Goal: Navigation & Orientation: Understand site structure

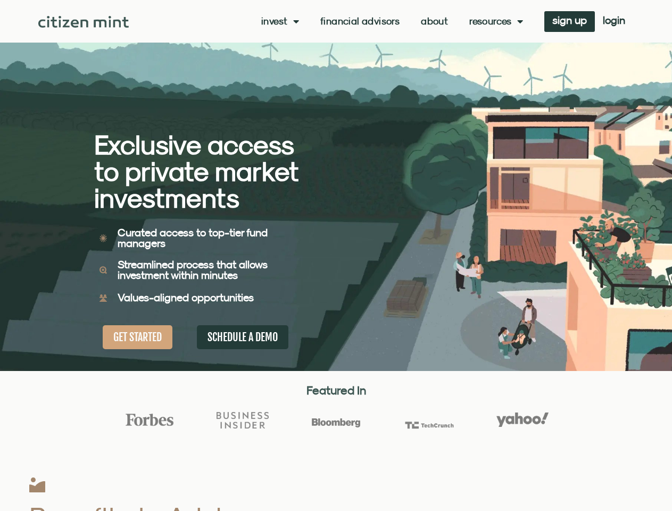
click at [336, 256] on div "Exclusive access to private market investments Exclusive access to private mark…" at bounding box center [215, 185] width 242 height 371
click at [279, 21] on link "Invest" at bounding box center [280, 21] width 38 height 11
click at [495, 21] on link "Resources" at bounding box center [497, 21] width 54 height 11
